Goal: Task Accomplishment & Management: Manage account settings

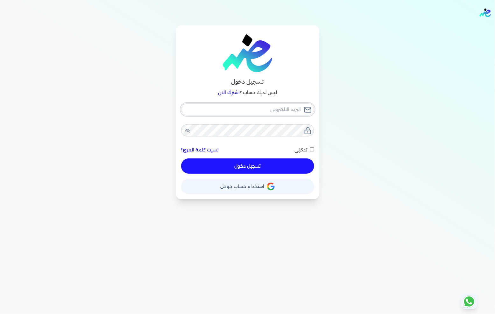
type input "fathyomran1600@gmail.com"
click at [248, 167] on button "تسجيل دخول" at bounding box center [247, 165] width 133 height 15
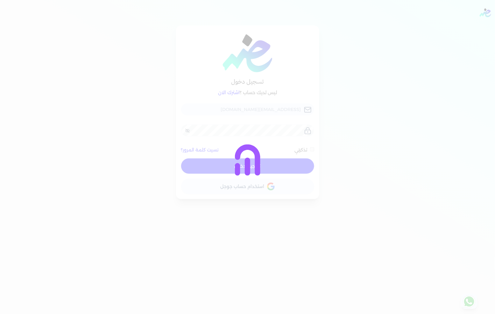
checkbox input "false"
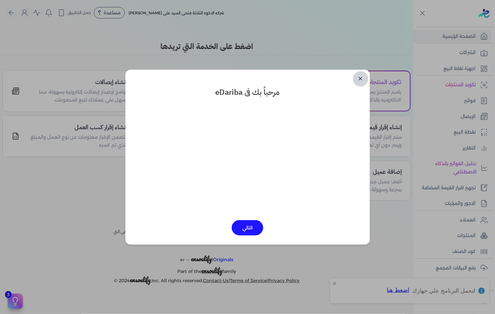
click at [357, 77] on link "✕" at bounding box center [360, 78] width 15 height 15
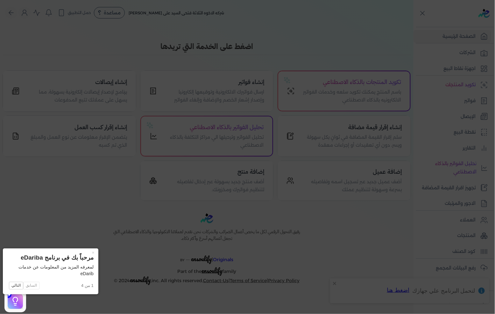
click at [167, 189] on icon at bounding box center [247, 157] width 495 height 314
